Goal: Information Seeking & Learning: Find specific fact

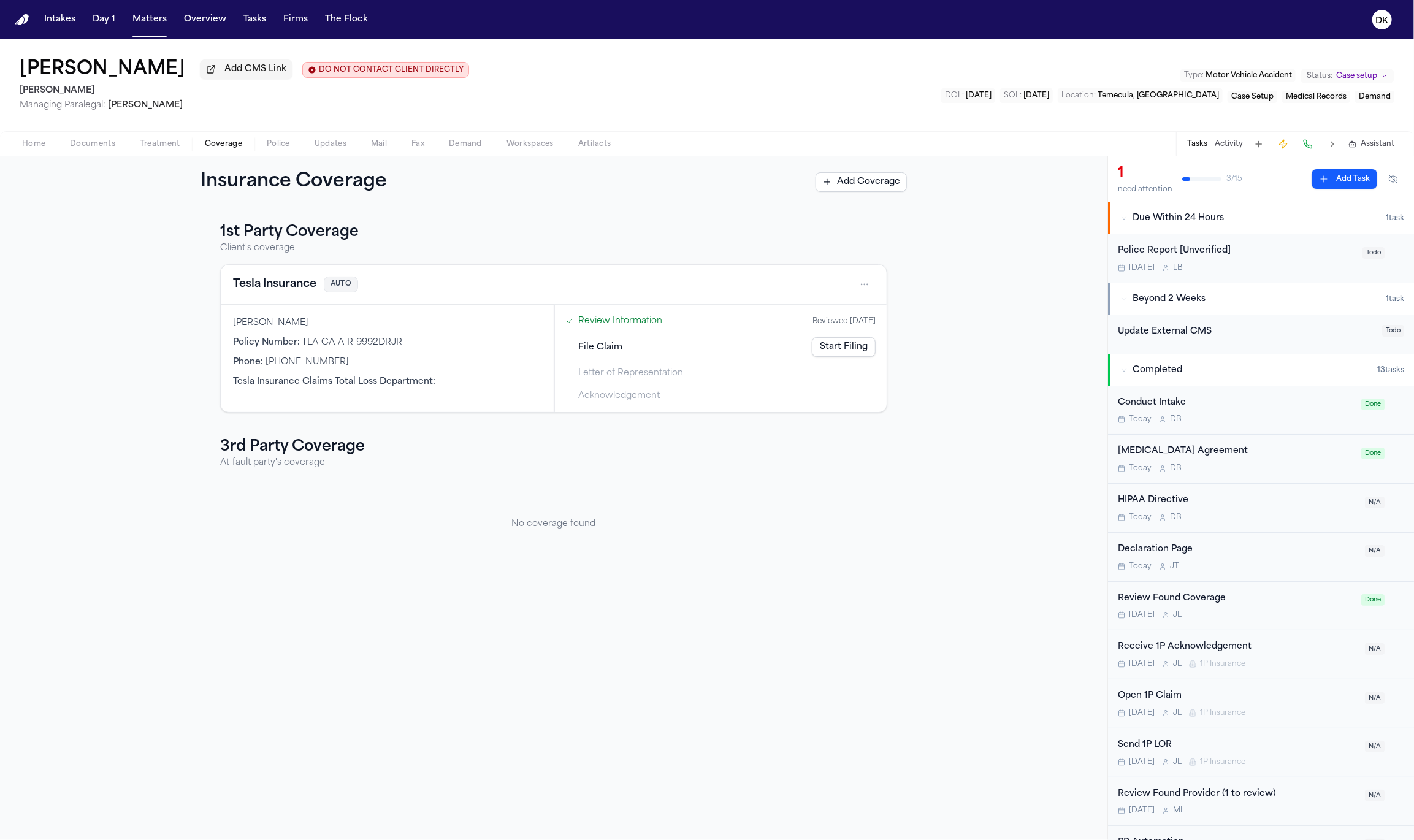
click at [865, 284] on html "Intakes Day 1 Matters Overview Tasks Firms The Flock [GEOGRAPHIC_DATA][PERSON_N…" at bounding box center [707, 420] width 1414 height 840
click at [866, 285] on html "Intakes Day 1 Matters Overview Tasks Firms The Flock [GEOGRAPHIC_DATA][PERSON_N…" at bounding box center [707, 420] width 1414 height 840
click at [862, 288] on html "Intakes Day 1 Matters Overview Tasks Firms The Flock [GEOGRAPHIC_DATA][PERSON_N…" at bounding box center [707, 420] width 1414 height 840
click at [838, 311] on div "View coverage details" at bounding box center [824, 317] width 92 height 32
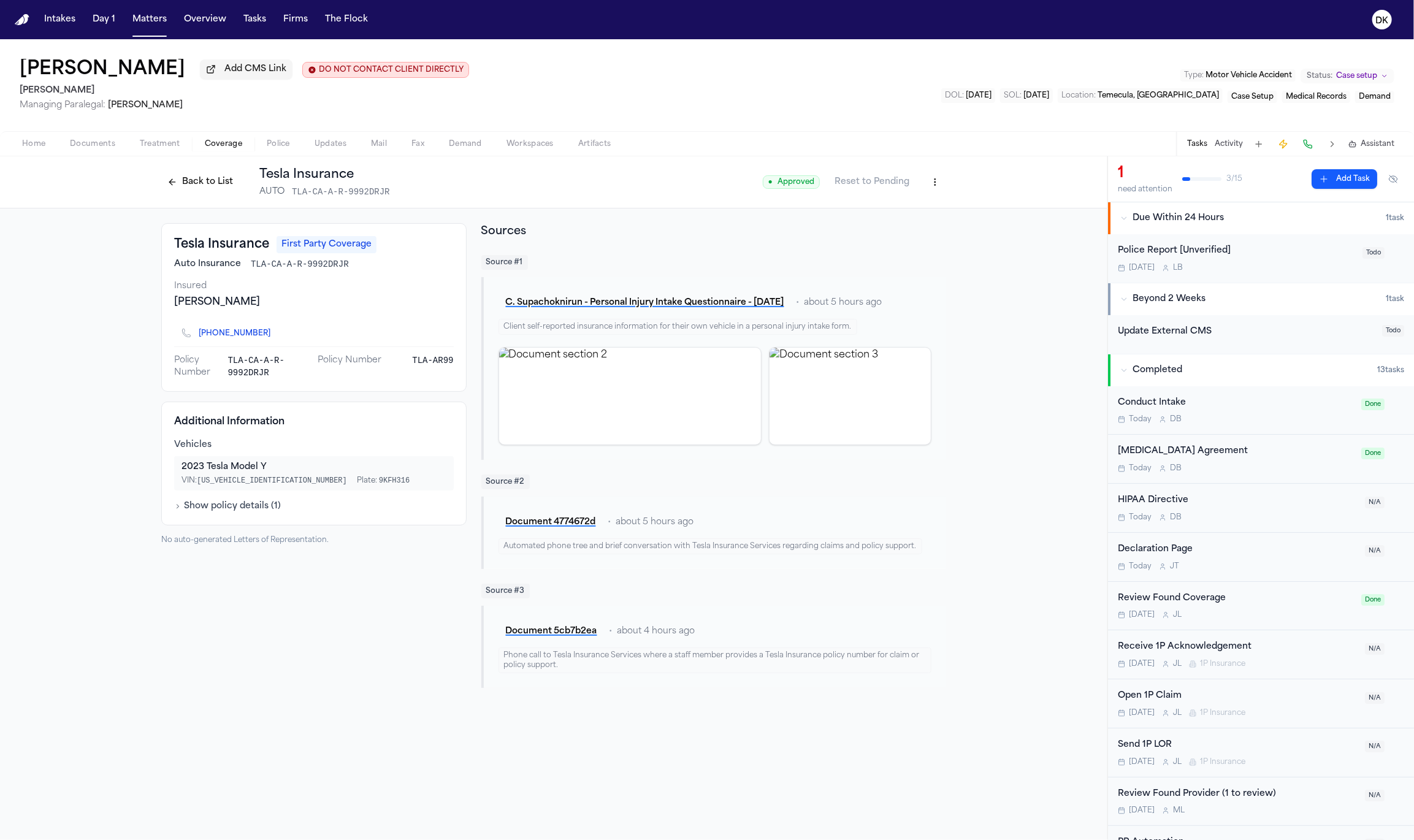
click at [208, 186] on button "Back to List" at bounding box center [200, 182] width 78 height 20
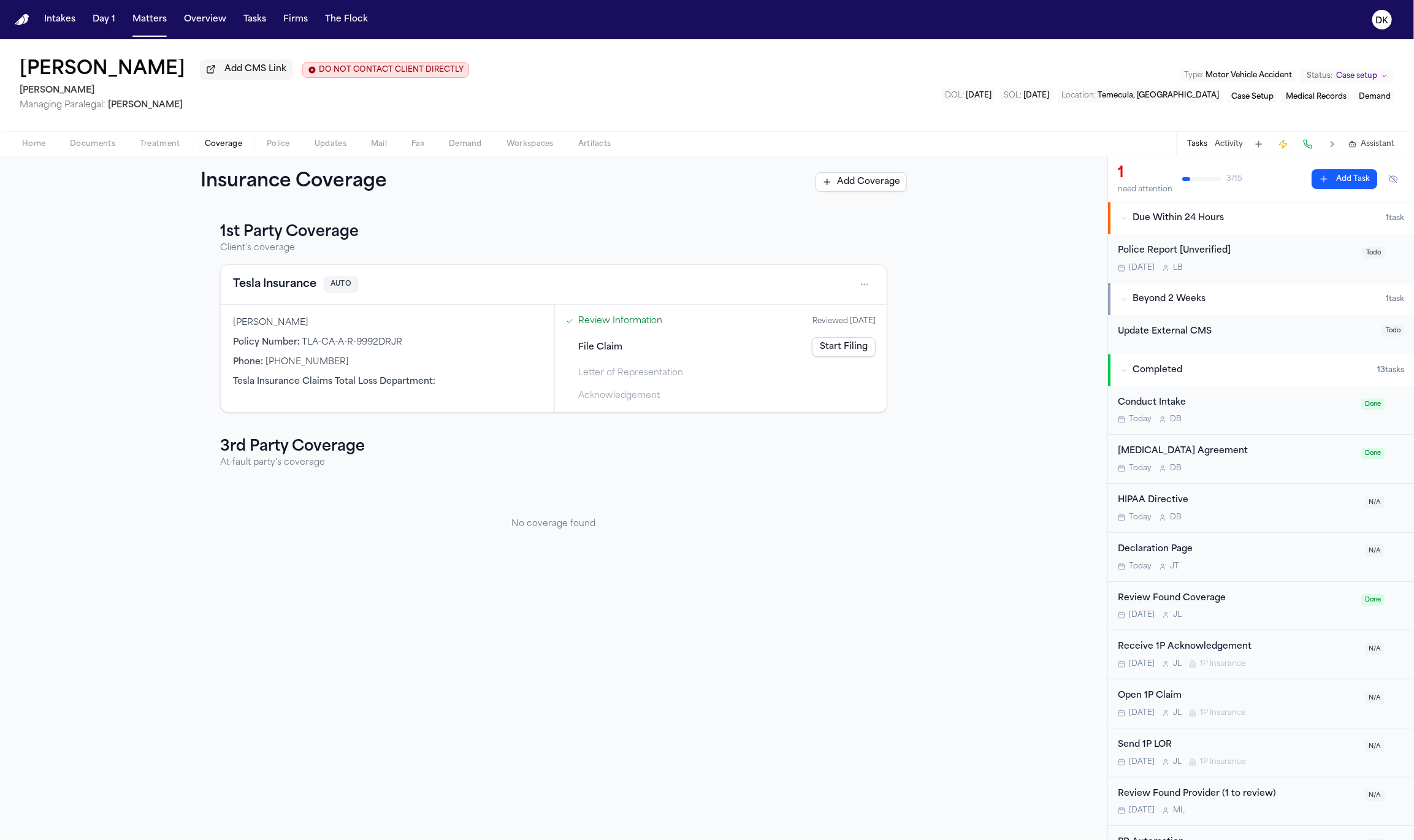
click at [302, 291] on button "Tesla Insurance" at bounding box center [274, 284] width 84 height 17
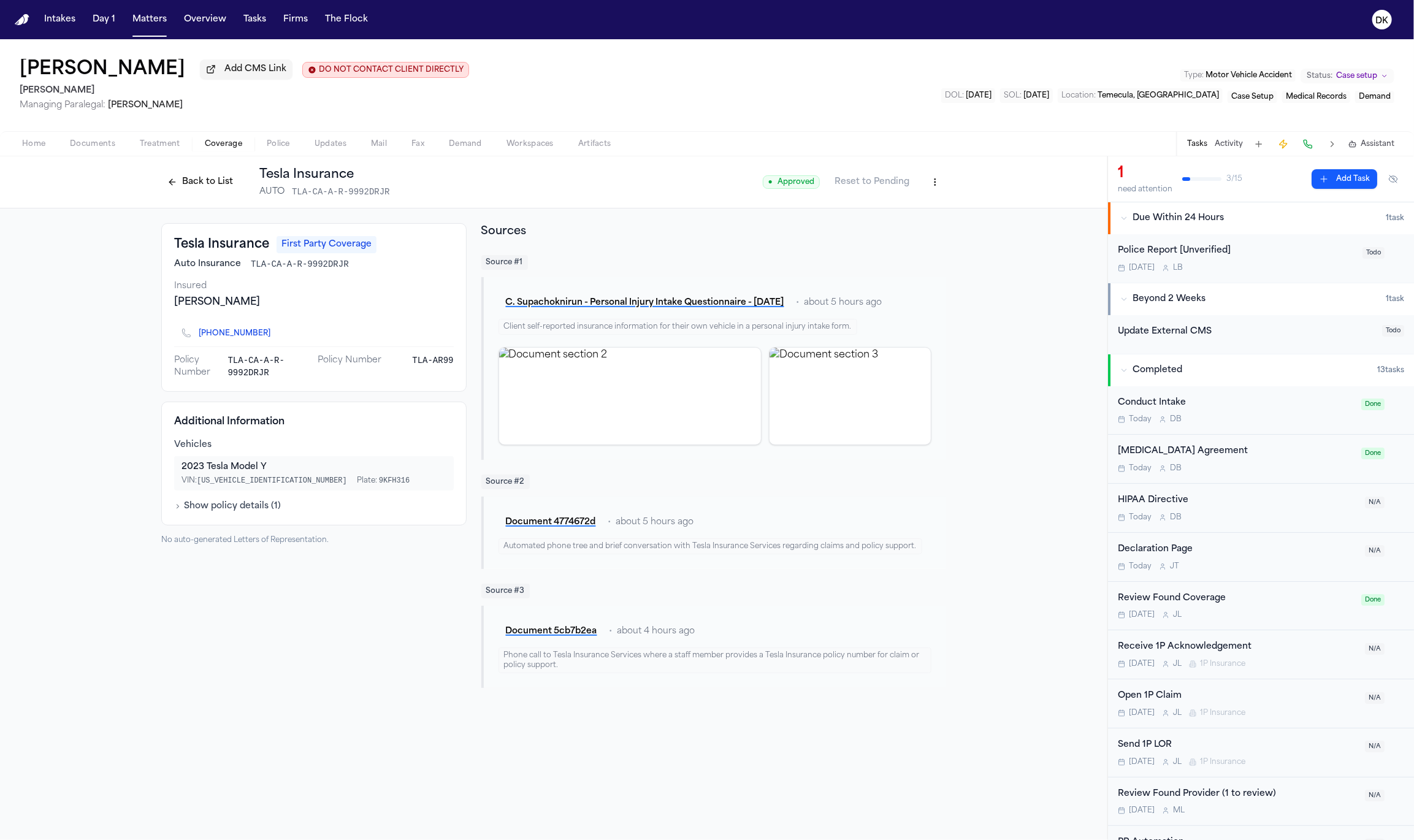
click at [215, 184] on button "Back to List" at bounding box center [200, 182] width 78 height 20
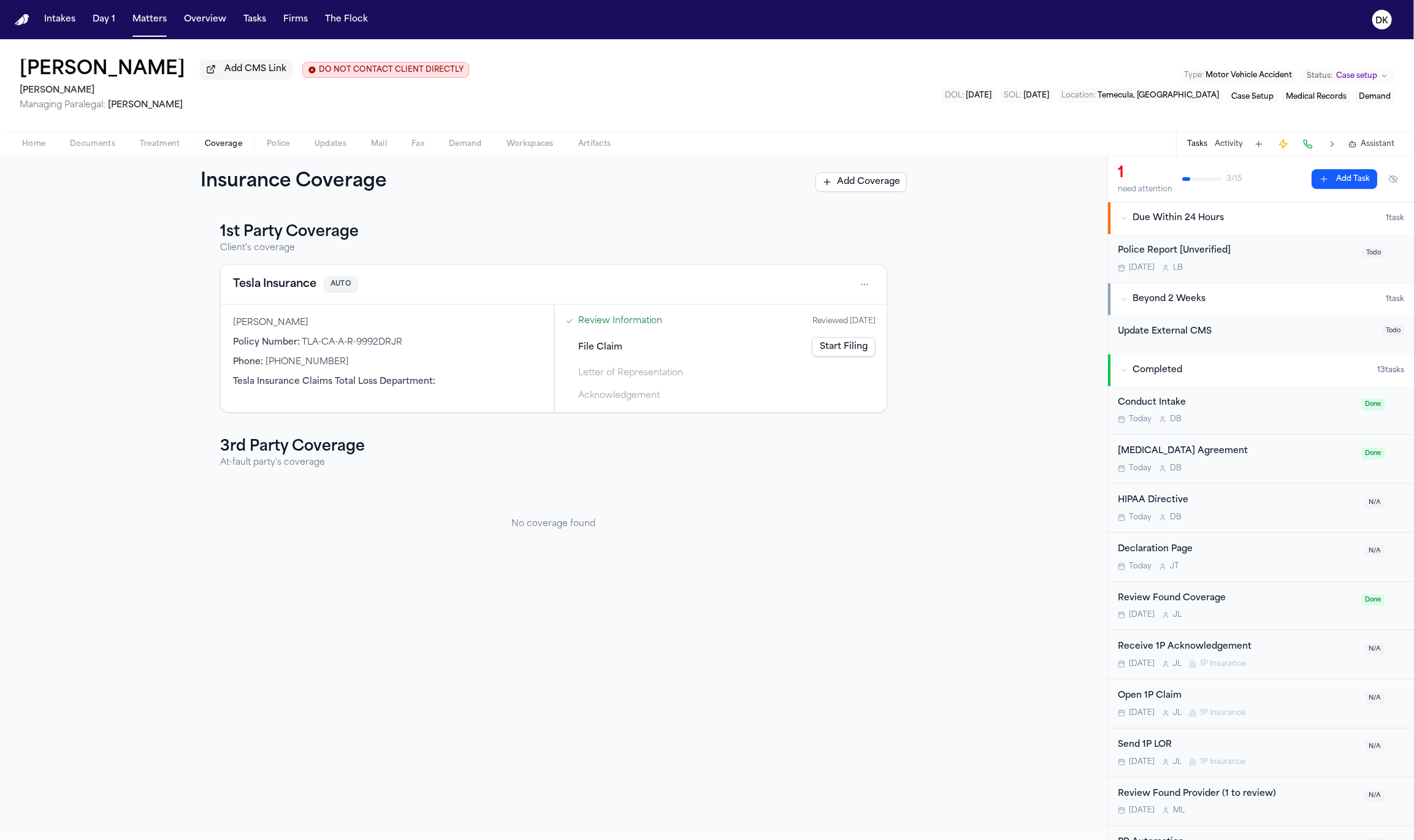
click at [369, 232] on h3 "1st Party Coverage" at bounding box center [553, 232] width 667 height 20
click at [674, 184] on div "Insurance Coverage Add Coverage" at bounding box center [553, 182] width 707 height 22
drag, startPoint x: 513, startPoint y: 189, endPoint x: 224, endPoint y: 184, distance: 289.0
click at [224, 184] on div "Insurance Coverage Add Coverage" at bounding box center [553, 182] width 707 height 22
click at [225, 184] on h1 "Insurance Coverage" at bounding box center [307, 182] width 213 height 22
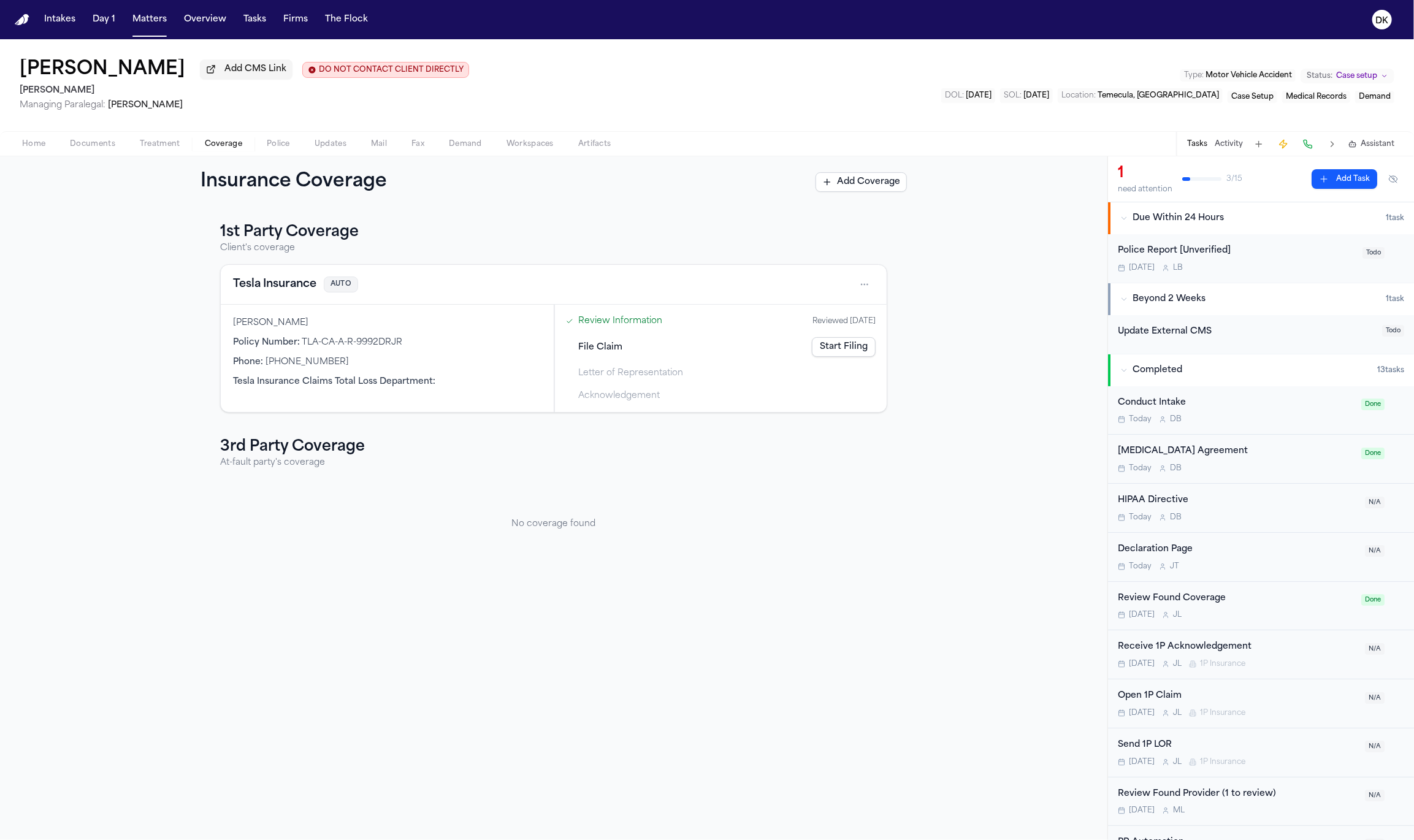
click at [358, 377] on span "Tesla Insurance Claims Total Loss Department :" at bounding box center [333, 381] width 202 height 9
click at [371, 327] on div "[PERSON_NAME]" at bounding box center [387, 323] width 308 height 12
click at [339, 338] on span "TLA-CA-A-R-9992DRJR" at bounding box center [351, 342] width 101 height 9
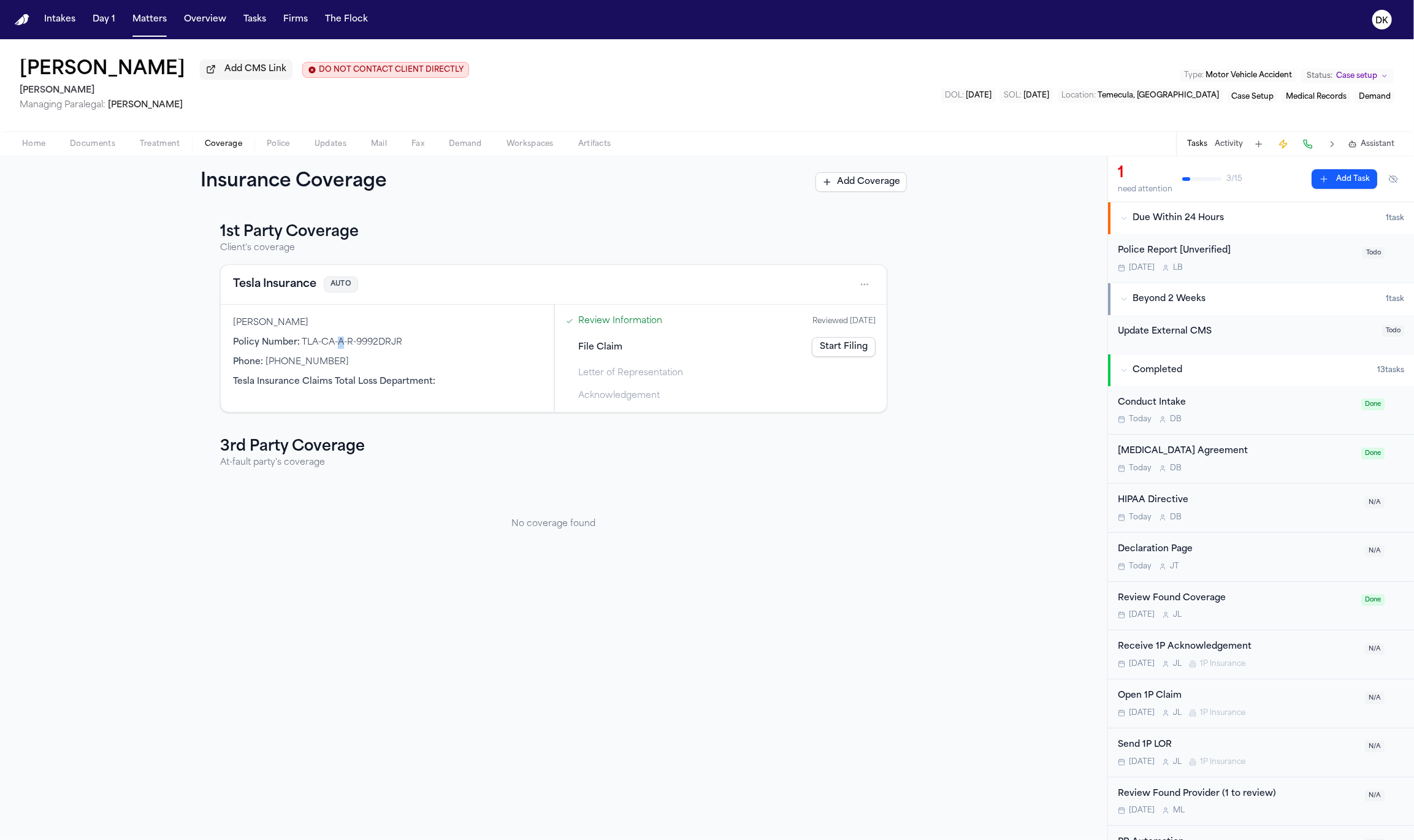
click at [339, 338] on span "TLA-CA-A-R-9992DRJR" at bounding box center [351, 342] width 101 height 9
click at [341, 326] on div "[PERSON_NAME]" at bounding box center [387, 323] width 308 height 12
